Goal: Information Seeking & Learning: Learn about a topic

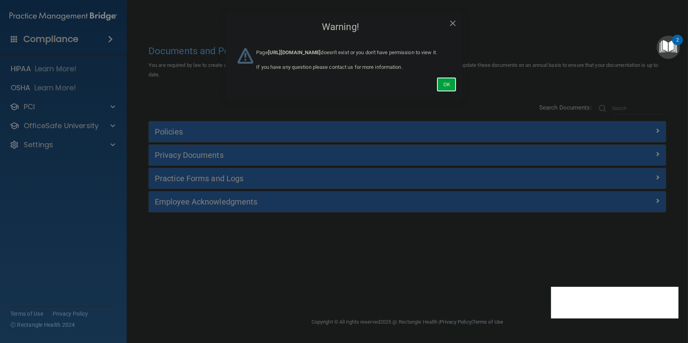
click at [260, 87] on button "Ok" at bounding box center [446, 84] width 20 height 15
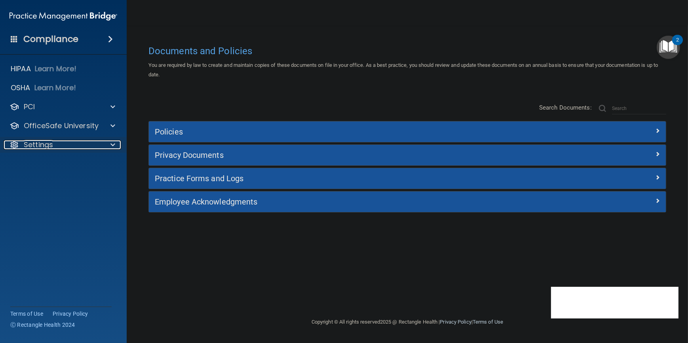
click at [47, 146] on p "Settings" at bounding box center [38, 144] width 29 height 9
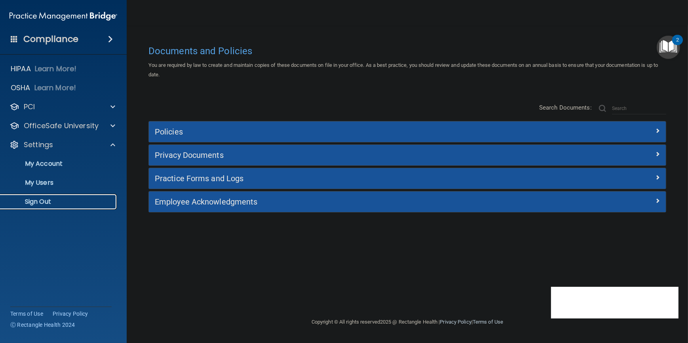
click at [39, 202] on p "Sign Out" at bounding box center [59, 202] width 108 height 8
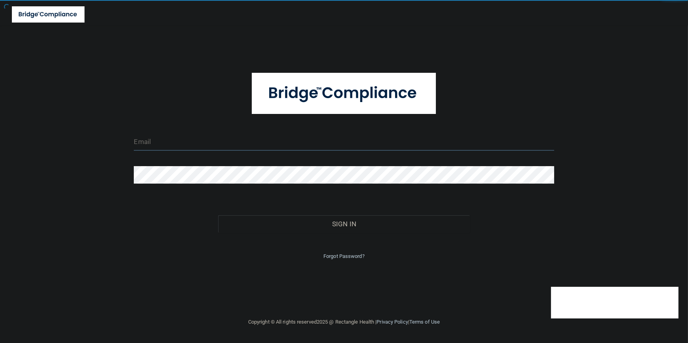
type input "[EMAIL_ADDRESS][DOMAIN_NAME]"
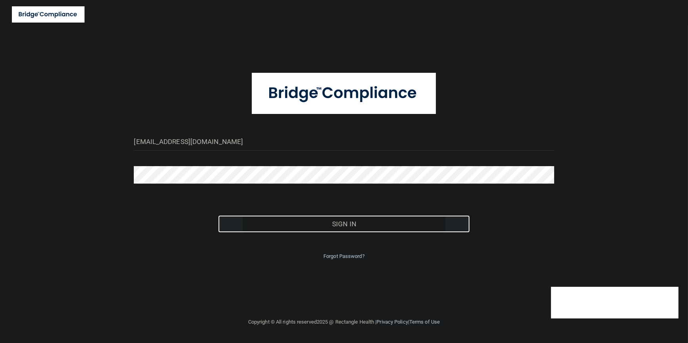
click at [260, 227] on button "Sign In" at bounding box center [344, 223] width 252 height 17
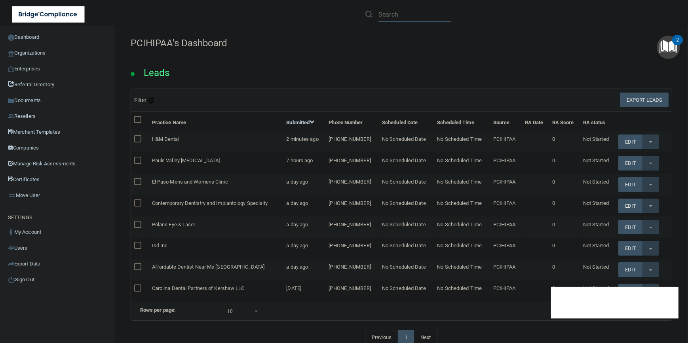
click at [260, 13] on input "text" at bounding box center [414, 14] width 72 height 15
paste input "AccessAbility MedCare LLC/AAMC"
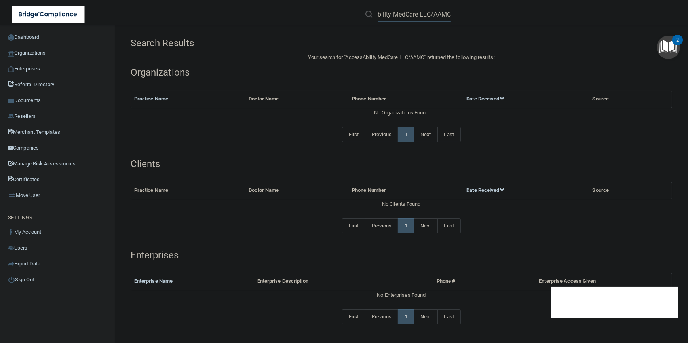
drag, startPoint x: 415, startPoint y: 15, endPoint x: 480, endPoint y: 13, distance: 64.5
click at [260, 13] on div "AccessAbility MedCare LLC/AAMC" at bounding box center [486, 14] width 267 height 28
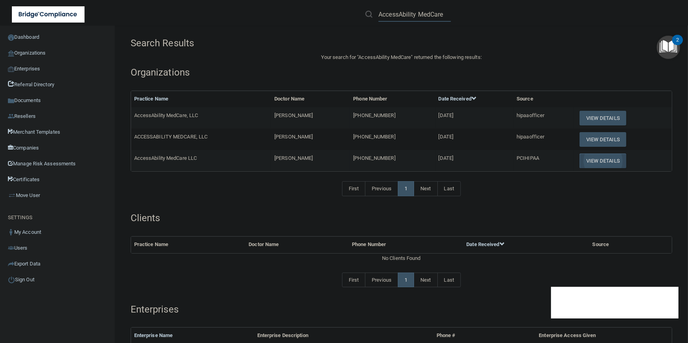
type input "AccessAbility MedCare"
click at [260, 159] on button "View Details" at bounding box center [602, 160] width 47 height 15
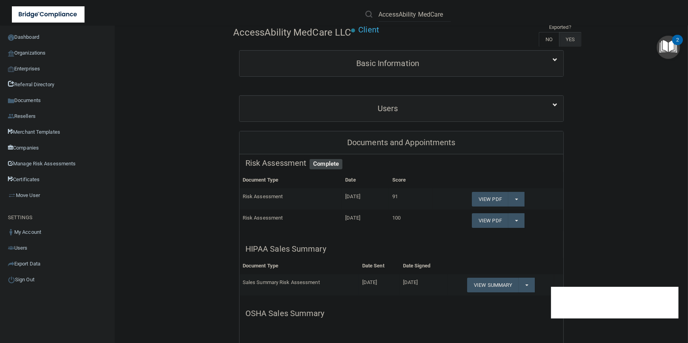
scroll to position [72, 0]
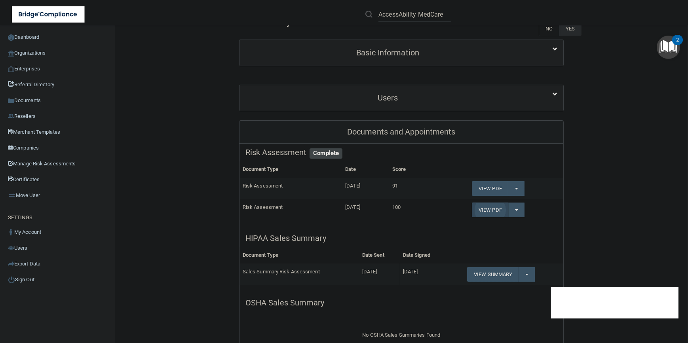
click at [260, 205] on link "View PDF" at bounding box center [490, 210] width 36 height 15
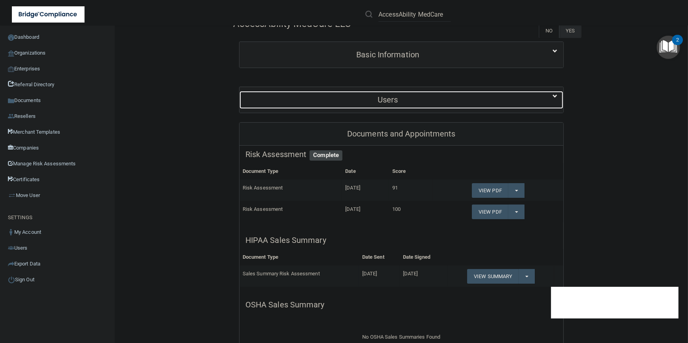
click at [260, 94] on div "Users" at bounding box center [387, 100] width 297 height 18
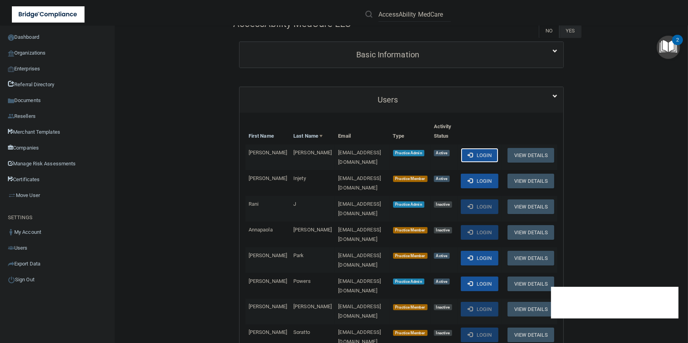
click at [260, 158] on button "Login" at bounding box center [479, 155] width 38 height 15
click at [260, 273] on button "Login" at bounding box center [479, 284] width 38 height 15
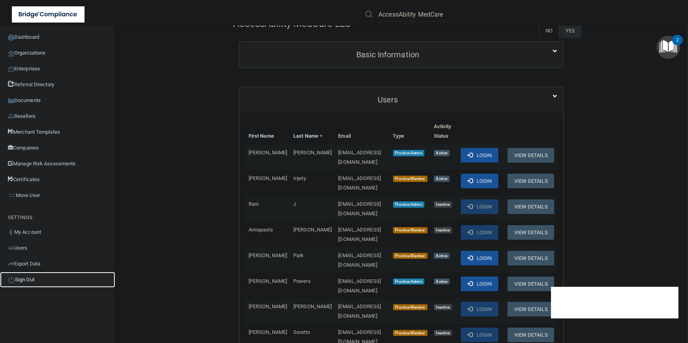
click at [32, 273] on link "Sign Out" at bounding box center [57, 280] width 115 height 16
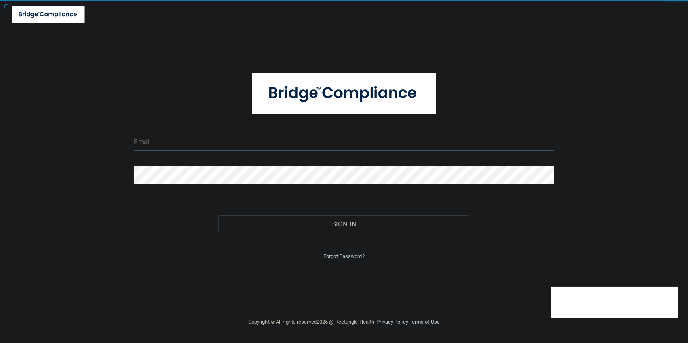
type input "tbrown@rectanglehealth.com"
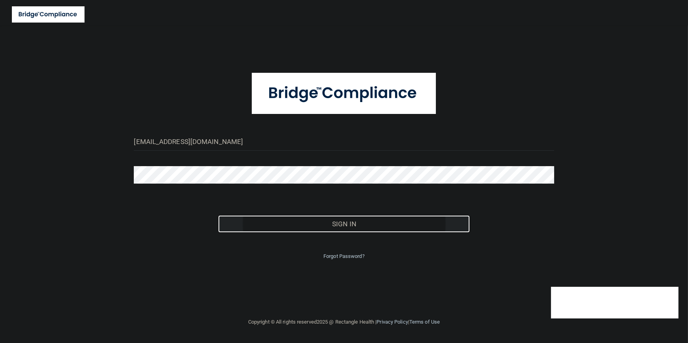
click at [260, 230] on button "Sign In" at bounding box center [344, 223] width 252 height 17
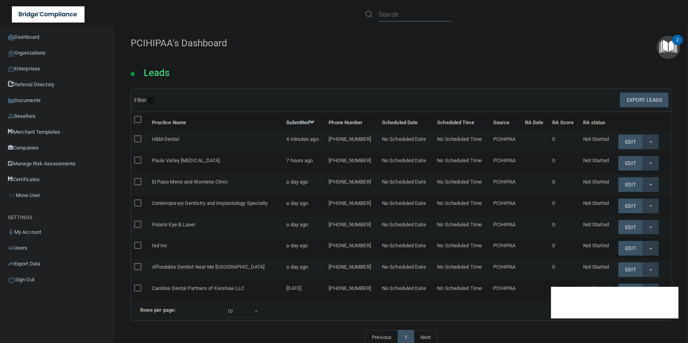
click at [260, 16] on input "text" at bounding box center [414, 14] width 72 height 15
paste input "AccessAbility MedCare LLC/AAMC"
drag, startPoint x: 416, startPoint y: 11, endPoint x: 473, endPoint y: 11, distance: 57.0
click at [260, 11] on div "AccessAbility MedCare LLC/AAMC" at bounding box center [486, 14] width 267 height 28
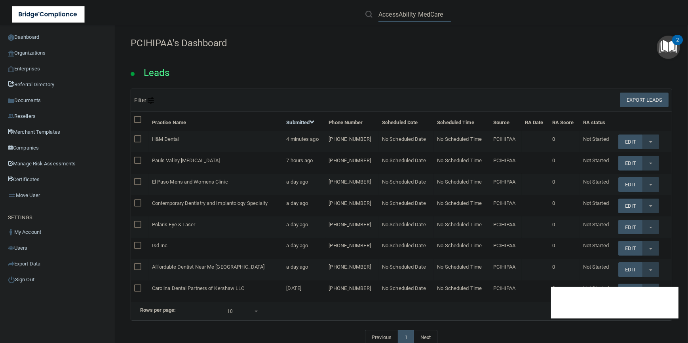
scroll to position [0, 0]
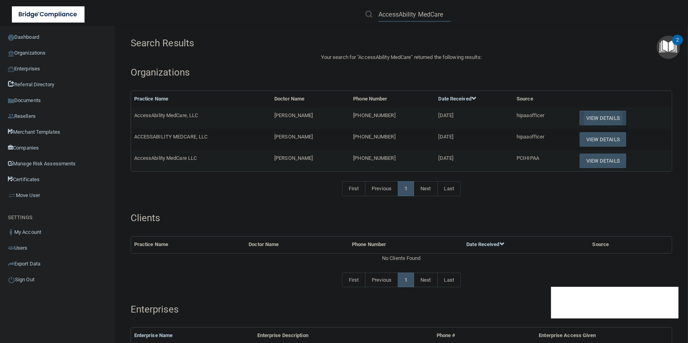
type input "AccessAbility MedCare"
click at [260, 117] on button "View Details" at bounding box center [602, 118] width 47 height 15
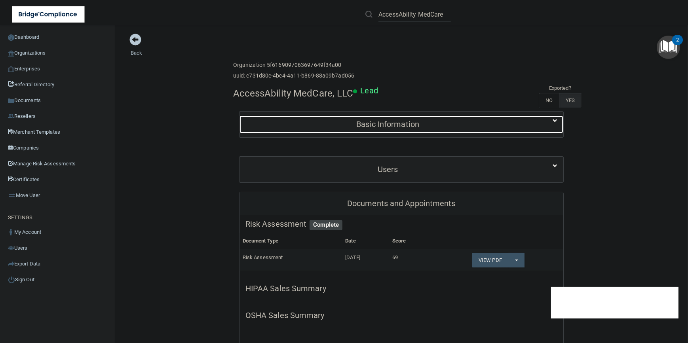
click at [260, 128] on h5 "Basic Information" at bounding box center [387, 124] width 285 height 9
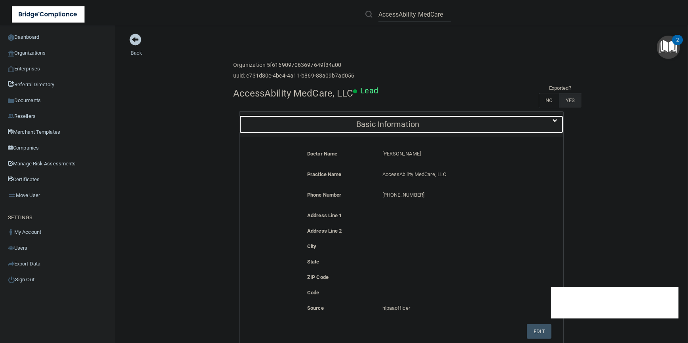
click at [260, 128] on h5 "Basic Information" at bounding box center [387, 124] width 285 height 9
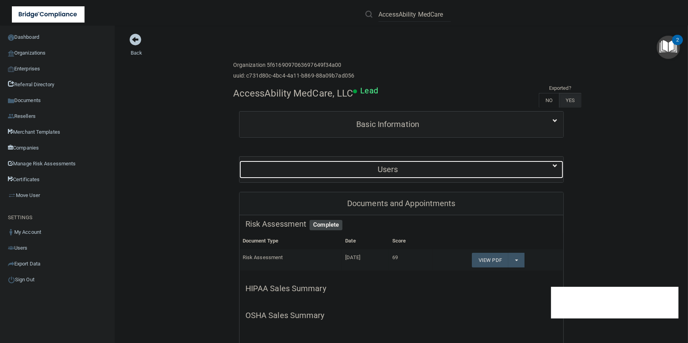
click at [260, 174] on div "Users" at bounding box center [387, 170] width 297 height 18
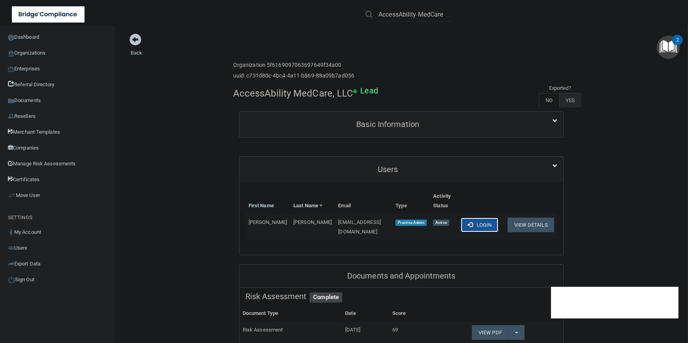
click at [260, 222] on button "Login" at bounding box center [479, 225] width 38 height 15
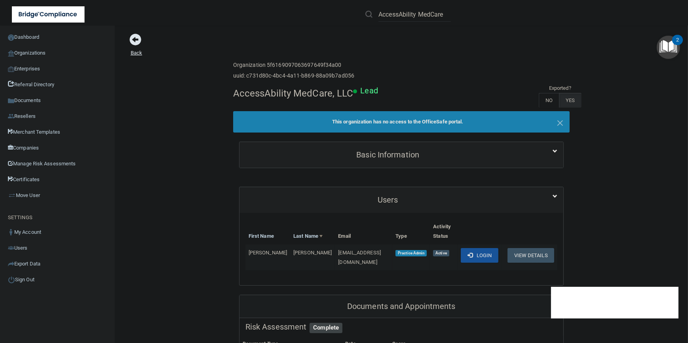
click at [138, 41] on span at bounding box center [135, 40] width 12 height 12
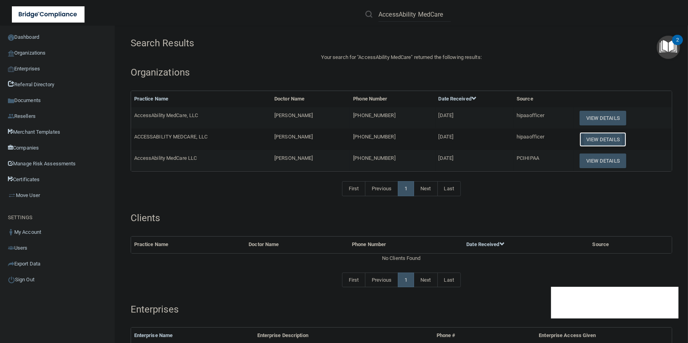
click at [260, 137] on button "View Details" at bounding box center [602, 139] width 47 height 15
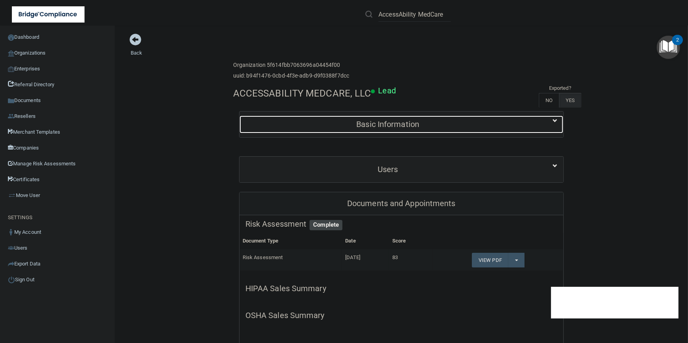
click at [260, 128] on h5 "Basic Information" at bounding box center [387, 124] width 285 height 9
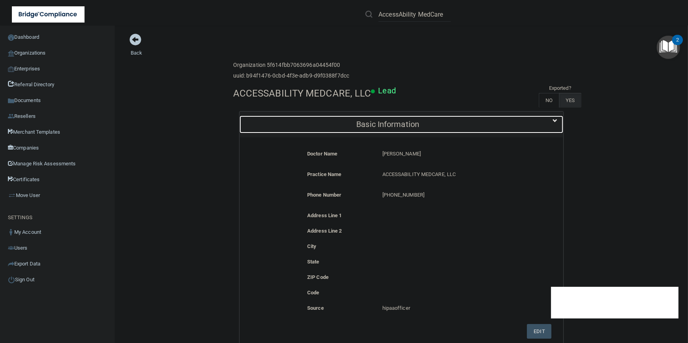
click at [260, 129] on div "Basic Information" at bounding box center [387, 125] width 297 height 18
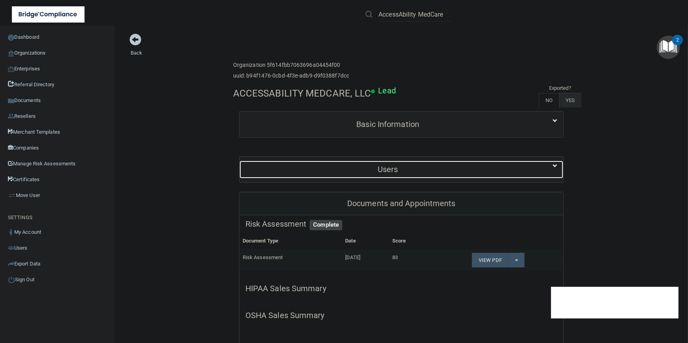
click at [260, 169] on h5 "Users" at bounding box center [387, 169] width 285 height 9
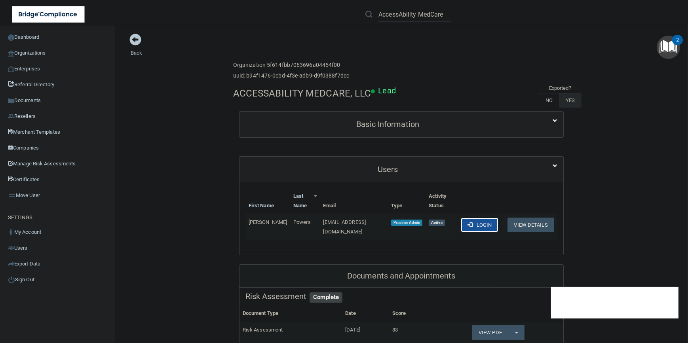
click at [260, 226] on button "Login" at bounding box center [479, 225] width 38 height 15
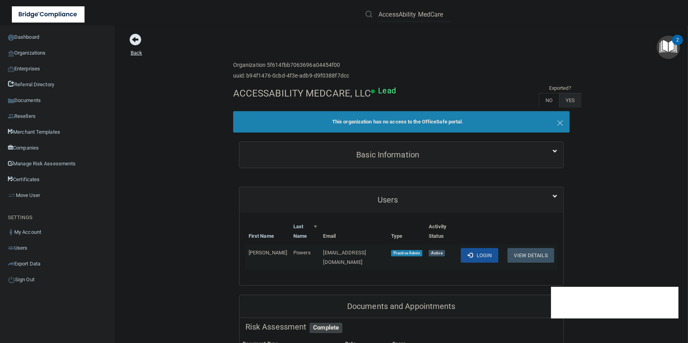
click at [138, 35] on span at bounding box center [135, 40] width 12 height 12
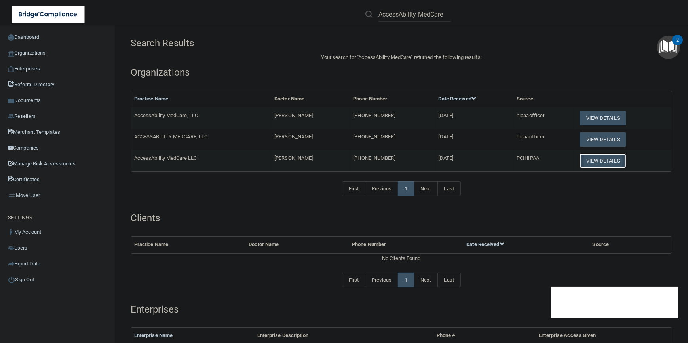
click at [260, 155] on button "View Details" at bounding box center [602, 160] width 47 height 15
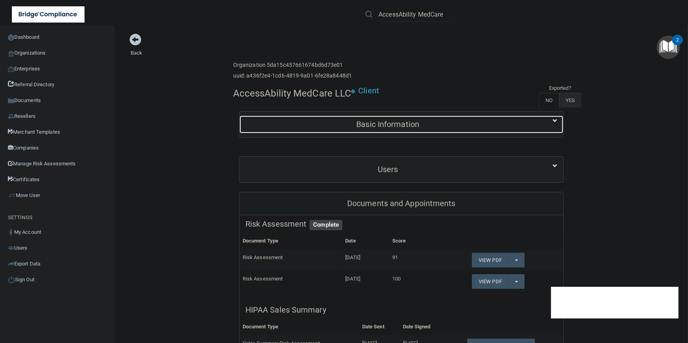
click at [260, 125] on h5 "Basic Information" at bounding box center [387, 124] width 285 height 9
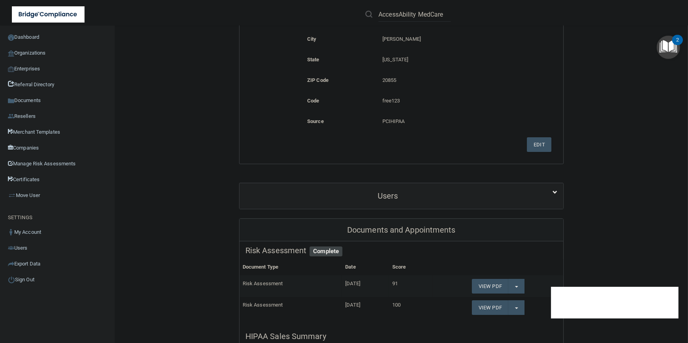
scroll to position [288, 0]
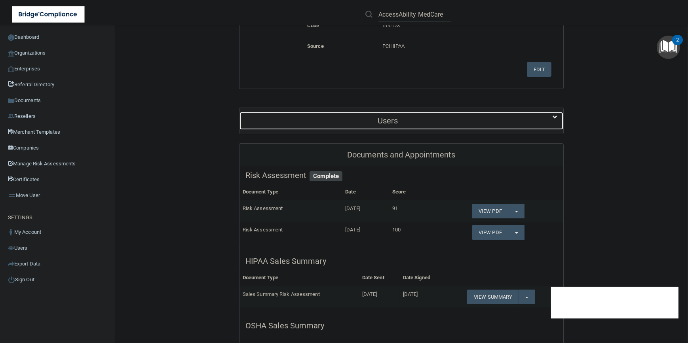
click at [260, 126] on div "Users" at bounding box center [387, 121] width 297 height 18
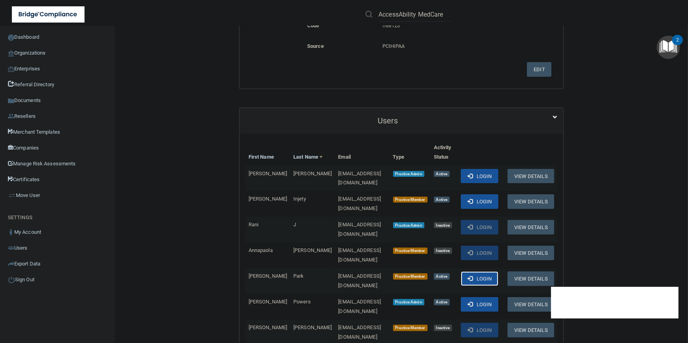
click at [260, 271] on button "Login" at bounding box center [479, 278] width 38 height 15
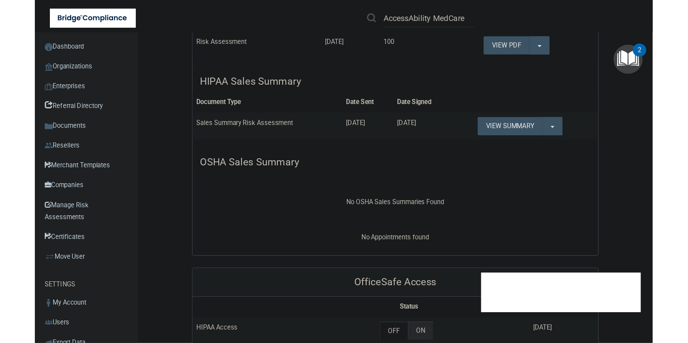
scroll to position [521, 0]
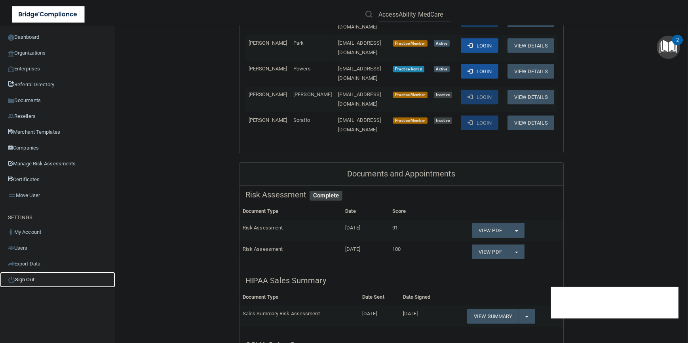
click at [26, 273] on link "Sign Out" at bounding box center [57, 280] width 115 height 16
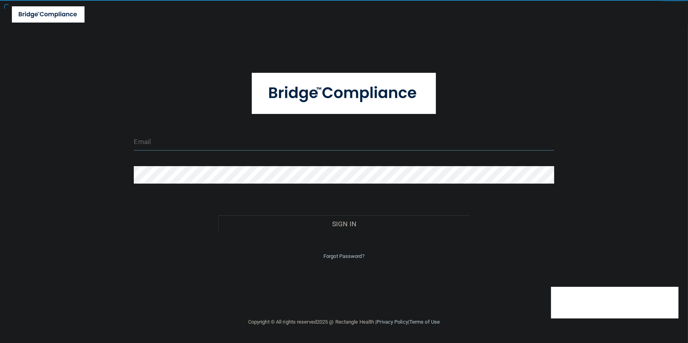
type input "tbrown@rectanglehealth.com"
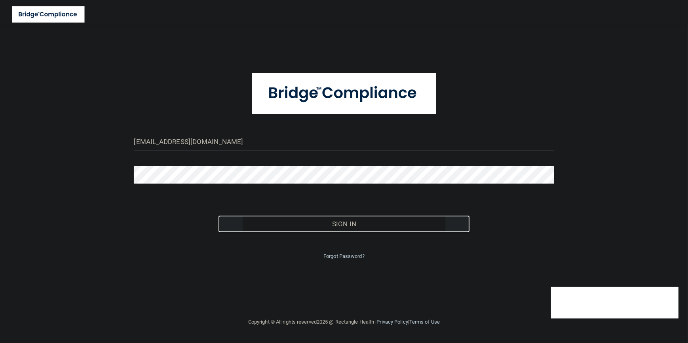
click at [260, 226] on button "Sign In" at bounding box center [344, 223] width 252 height 17
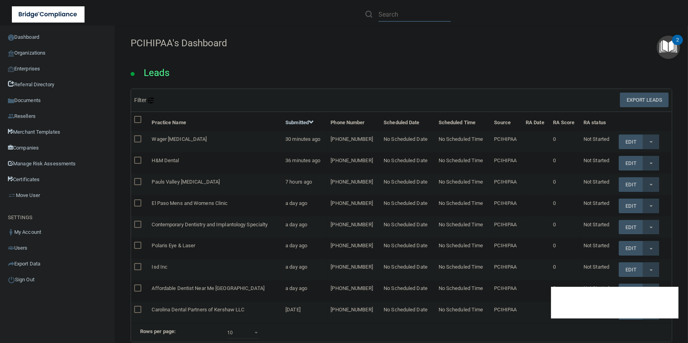
click at [260, 16] on input "text" at bounding box center [414, 14] width 72 height 15
paste input "Magnolia Family Dental"
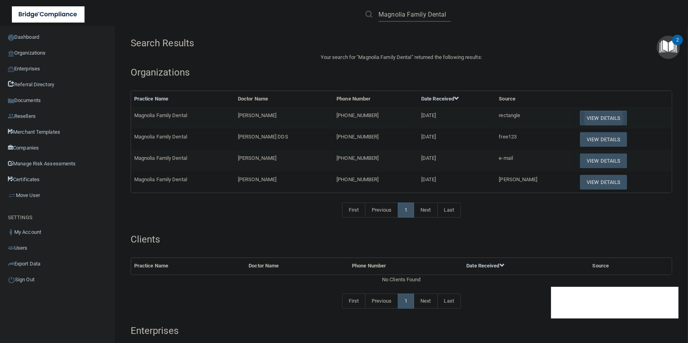
type input "Magnolia Family Dental"
click at [260, 114] on button "View Details" at bounding box center [603, 118] width 47 height 15
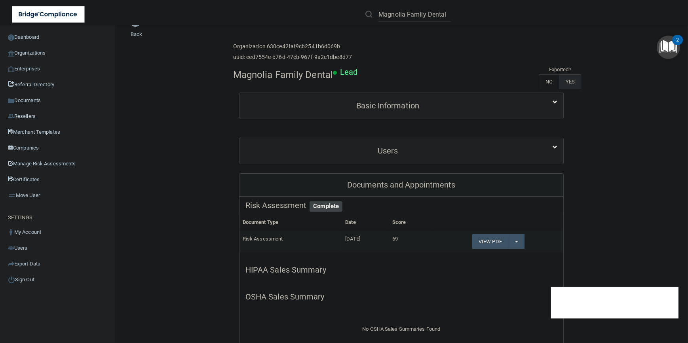
scroll to position [36, 0]
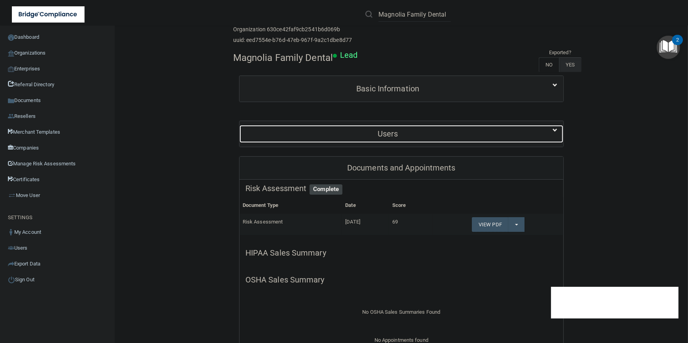
click at [260, 131] on h5 "Users" at bounding box center [387, 133] width 285 height 9
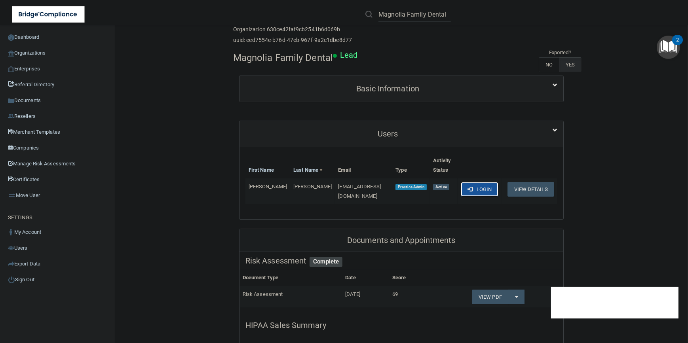
click at [260, 189] on button "Login" at bounding box center [479, 189] width 38 height 15
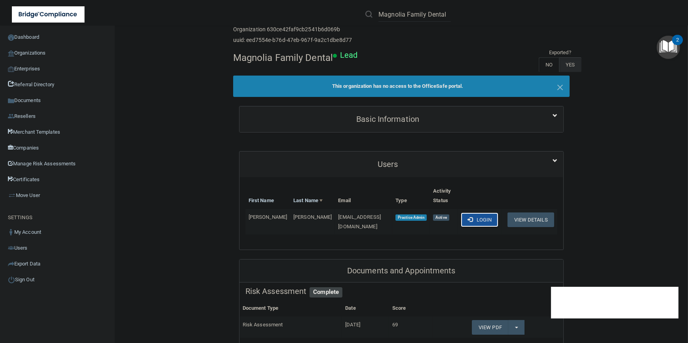
click at [260, 214] on button "Login" at bounding box center [479, 219] width 38 height 15
click at [260, 215] on button "Login" at bounding box center [479, 219] width 38 height 15
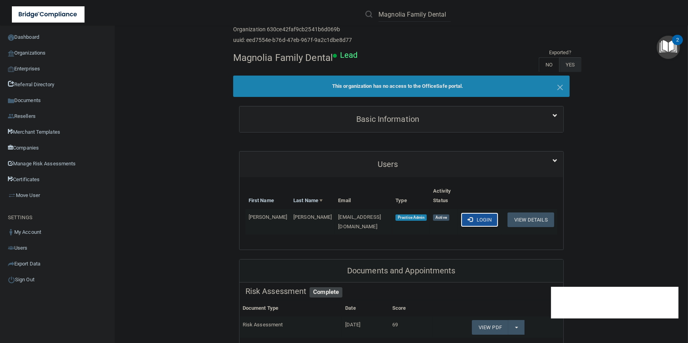
click at [260, 215] on button "Login" at bounding box center [479, 219] width 38 height 15
click at [260, 223] on button "Login" at bounding box center [479, 219] width 38 height 15
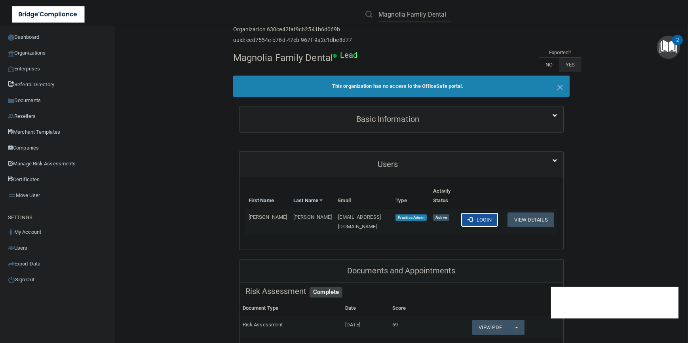
click at [260, 223] on button "Login" at bounding box center [479, 219] width 38 height 15
click at [260, 222] on button "Login" at bounding box center [479, 219] width 38 height 15
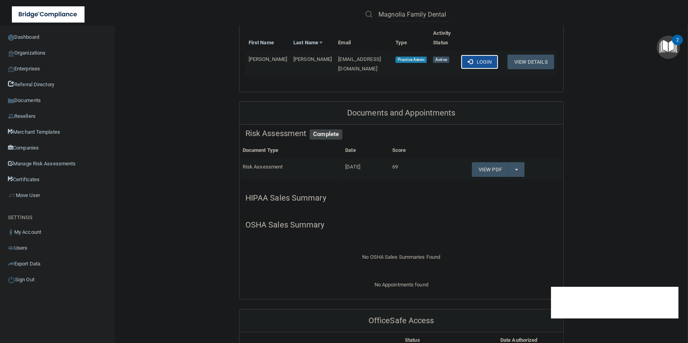
scroll to position [106, 0]
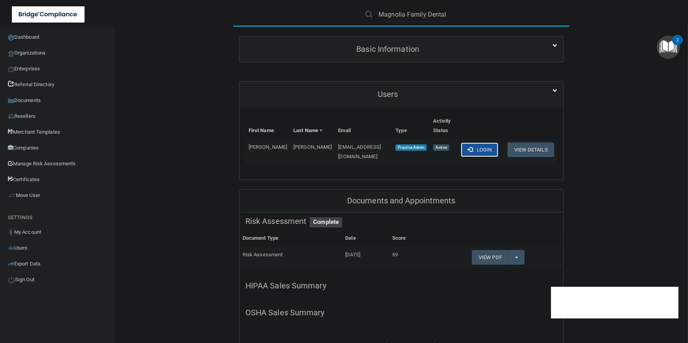
click at [260, 148] on button "Login" at bounding box center [479, 149] width 38 height 15
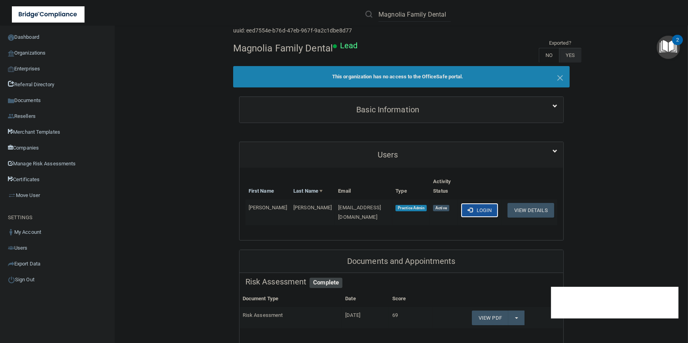
scroll to position [0, 0]
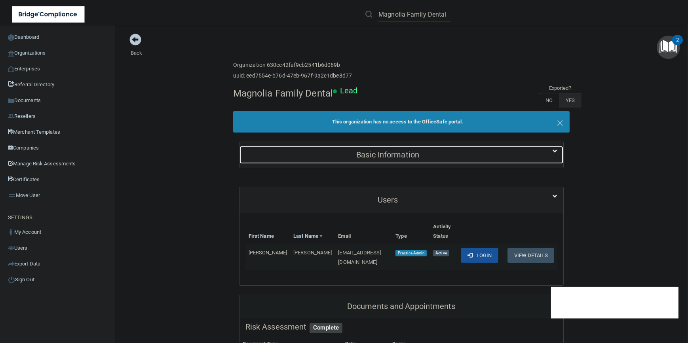
click at [260, 155] on h5 "Basic Information" at bounding box center [387, 154] width 285 height 9
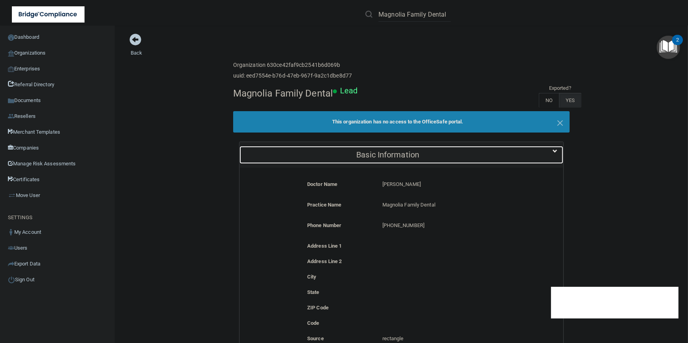
click at [260, 155] on h5 "Basic Information" at bounding box center [387, 154] width 285 height 9
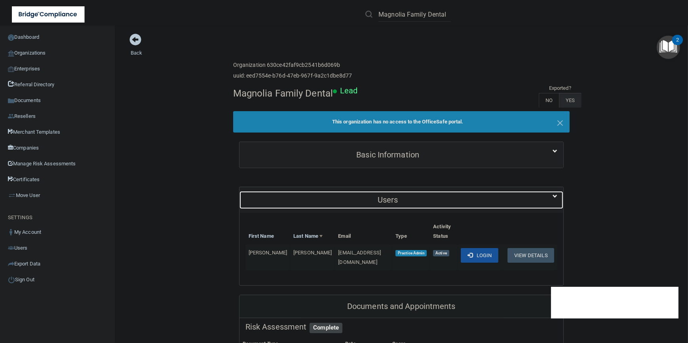
click at [260, 201] on h5 "Users" at bounding box center [387, 199] width 285 height 9
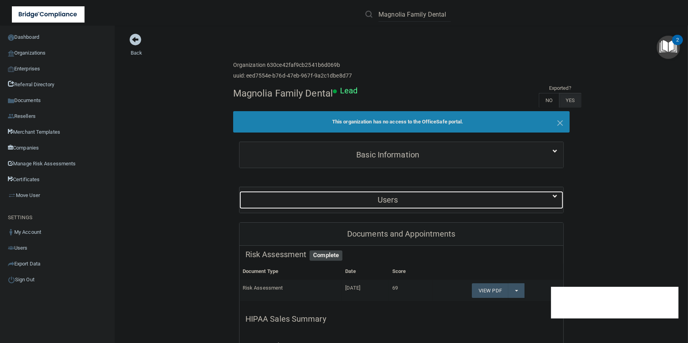
click at [260, 201] on h5 "Users" at bounding box center [387, 199] width 285 height 9
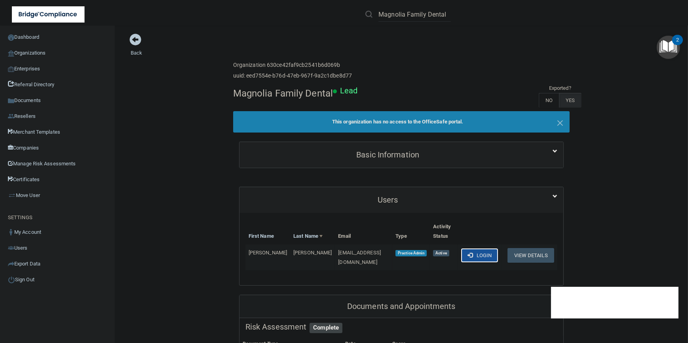
click at [260, 256] on button "Login" at bounding box center [479, 255] width 38 height 15
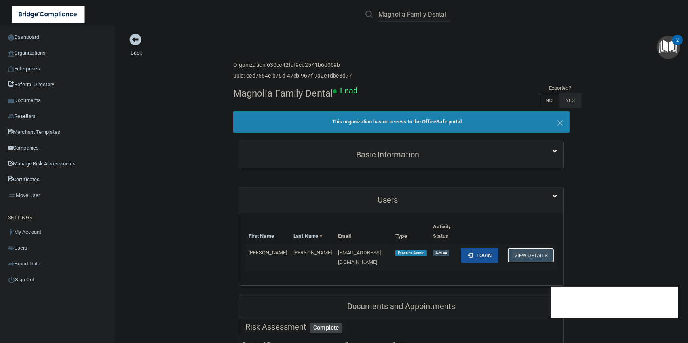
click at [260, 251] on button "View Details" at bounding box center [530, 255] width 47 height 15
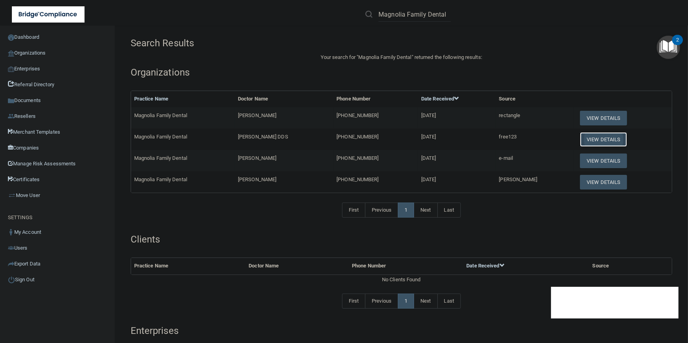
click at [260, 136] on button "View Details" at bounding box center [603, 139] width 47 height 15
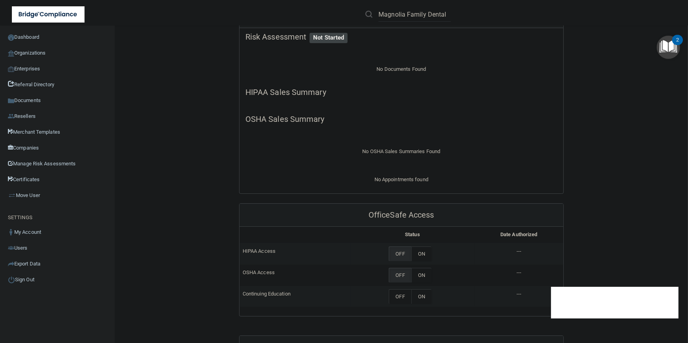
scroll to position [72, 0]
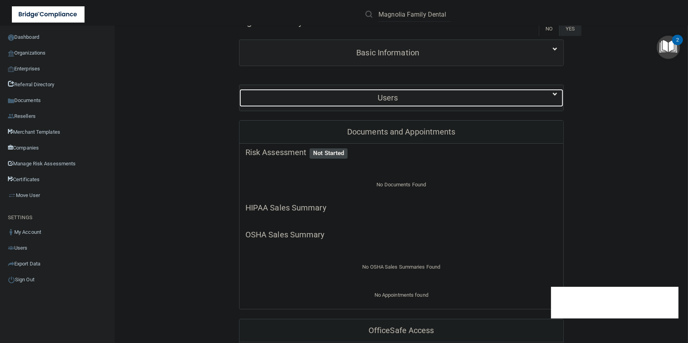
click at [260, 104] on div "Users" at bounding box center [387, 98] width 297 height 18
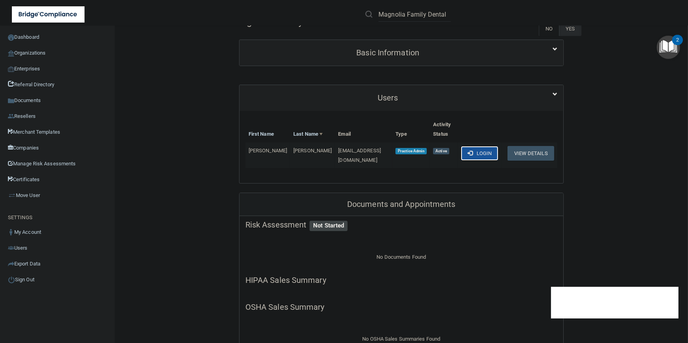
click at [260, 152] on button "Login" at bounding box center [479, 153] width 38 height 15
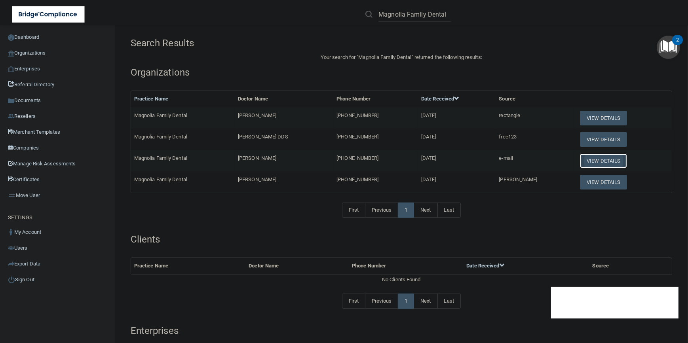
click at [260, 157] on button "View Details" at bounding box center [603, 160] width 47 height 15
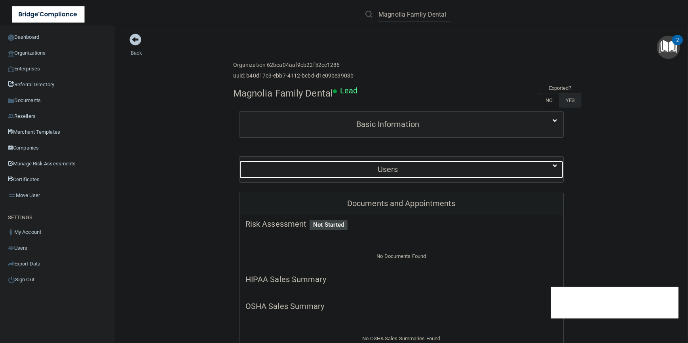
click at [260, 174] on div "Users" at bounding box center [387, 170] width 297 height 18
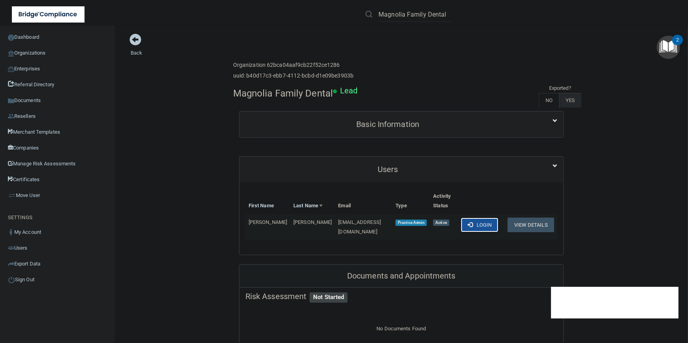
click at [260, 223] on button "Login" at bounding box center [479, 225] width 38 height 15
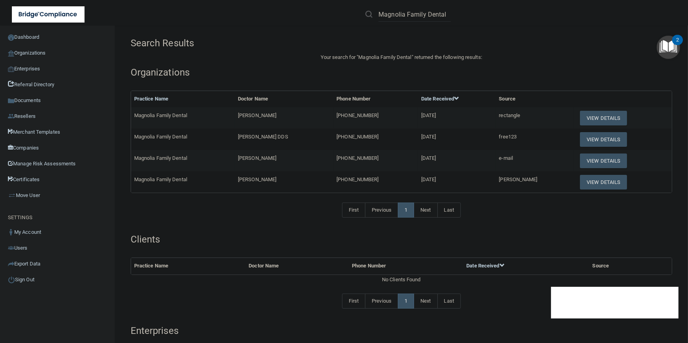
click at [260, 189] on td "View Details" at bounding box center [623, 181] width 98 height 21
click at [260, 184] on button "View Details" at bounding box center [603, 182] width 47 height 15
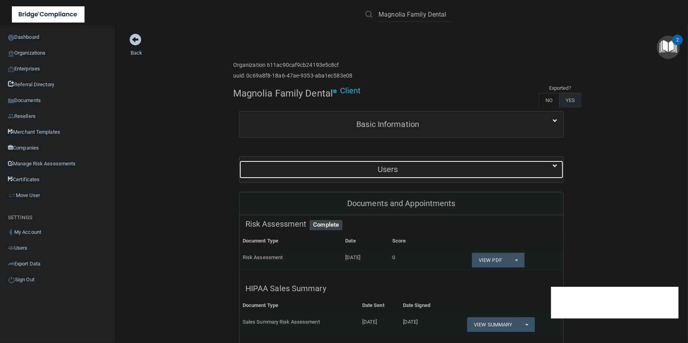
click at [260, 167] on h5 "Users" at bounding box center [387, 169] width 285 height 9
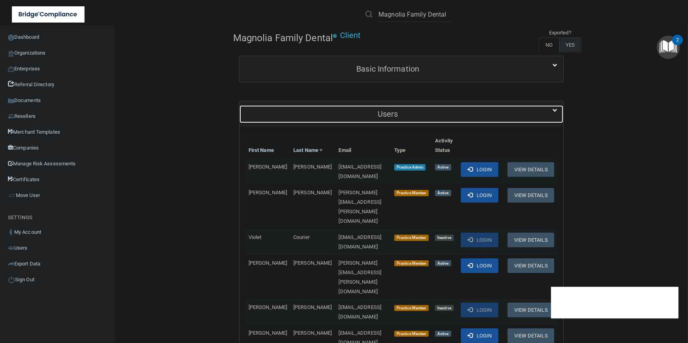
scroll to position [72, 0]
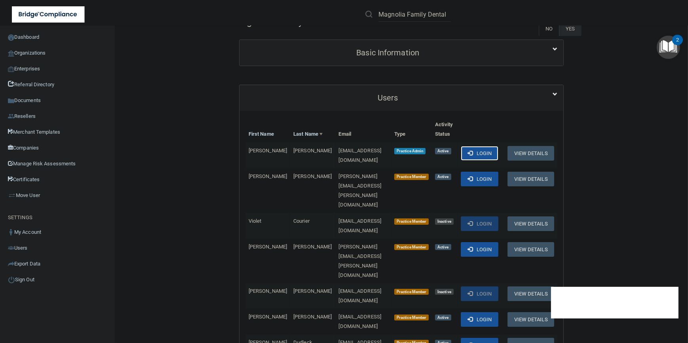
click at [260, 152] on button "Login" at bounding box center [479, 153] width 38 height 15
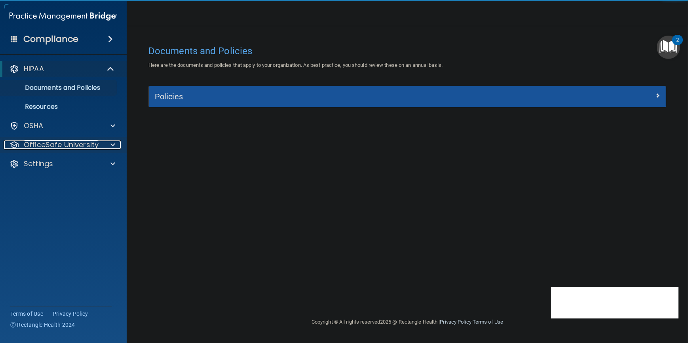
click at [70, 144] on p "OfficeSafe University" at bounding box center [61, 144] width 75 height 9
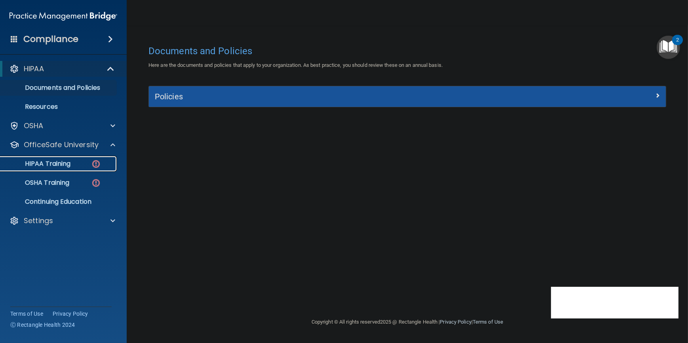
click at [61, 163] on p "HIPAA Training" at bounding box center [37, 164] width 65 height 8
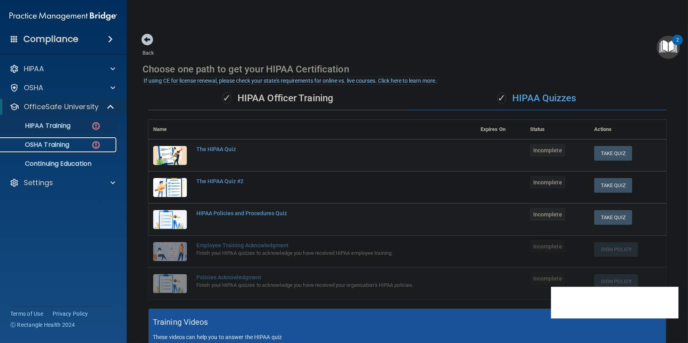
click at [48, 146] on p "OSHA Training" at bounding box center [37, 145] width 64 height 8
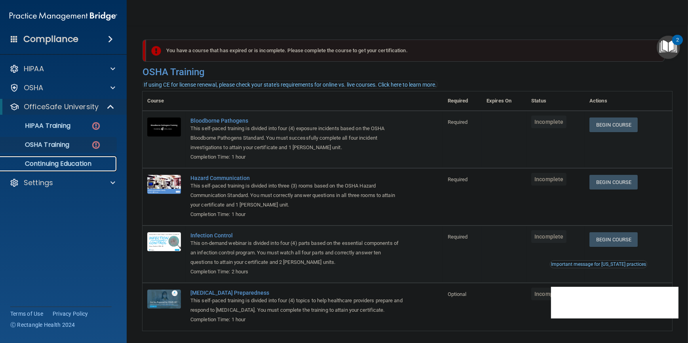
click at [86, 165] on p "Continuing Education" at bounding box center [59, 164] width 108 height 8
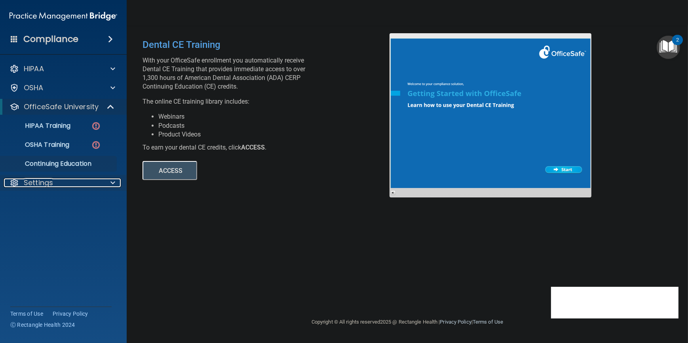
click at [68, 184] on div "Settings" at bounding box center [53, 182] width 98 height 9
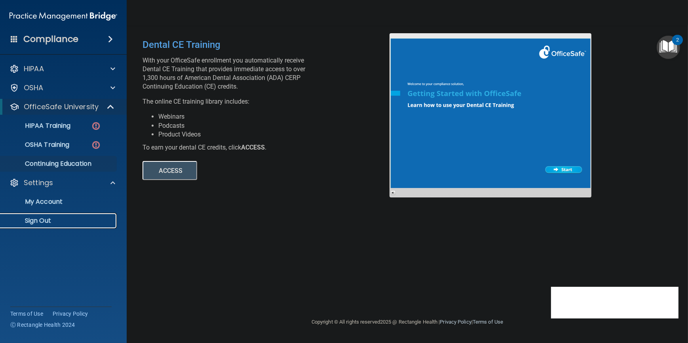
click at [43, 219] on p "Sign Out" at bounding box center [59, 221] width 108 height 8
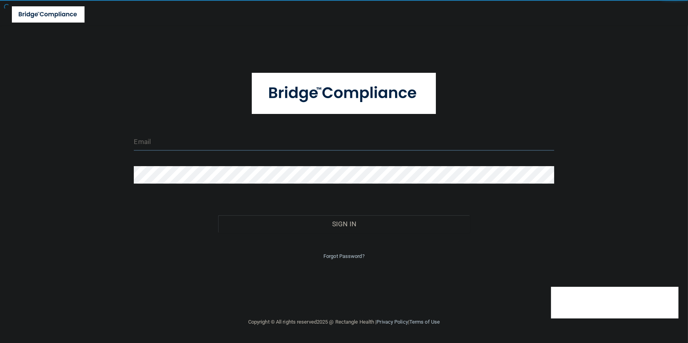
type input "tbrown@rectanglehealth.com"
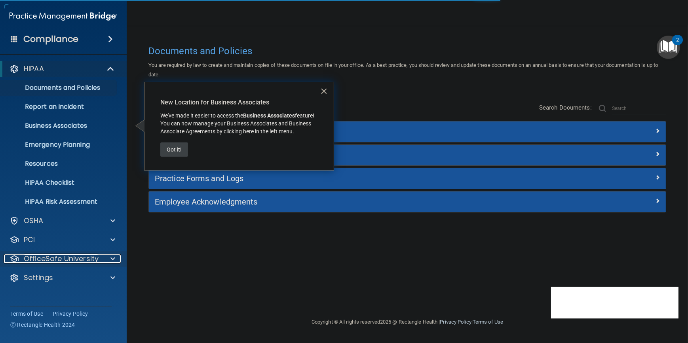
click at [66, 257] on p "OfficeSafe University" at bounding box center [61, 258] width 75 height 9
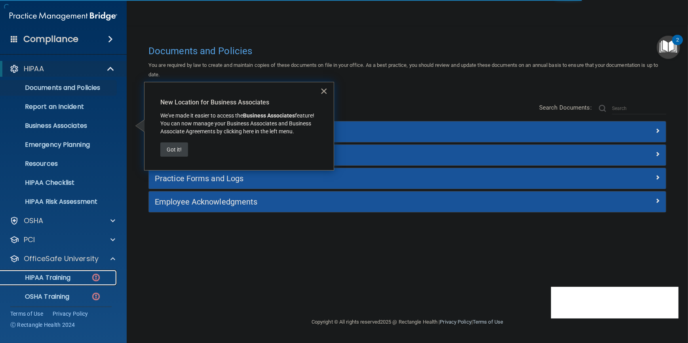
click at [63, 273] on link "HIPAA Training" at bounding box center [54, 278] width 125 height 16
